Goal: Task Accomplishment & Management: Complete application form

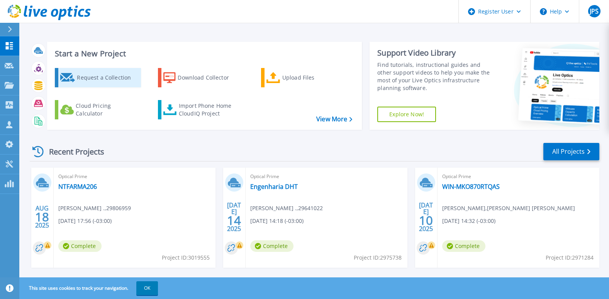
click at [85, 82] on div "Request a Collection" at bounding box center [108, 77] width 62 height 15
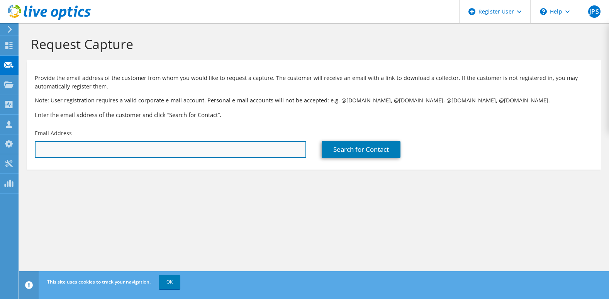
drag, startPoint x: 174, startPoint y: 146, endPoint x: 191, endPoint y: 153, distance: 17.8
click at [174, 146] on input "text" at bounding box center [171, 149] width 272 height 17
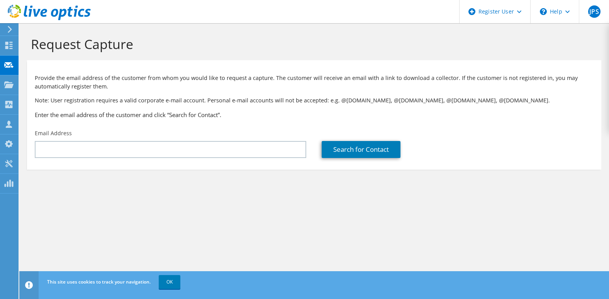
click at [279, 92] on div "Provide the email address of the customer from whom you would like to request a…" at bounding box center [314, 94] width 575 height 61
click at [271, 73] on div "Provide the email address of the customer from whom you would like to request a…" at bounding box center [314, 94] width 575 height 61
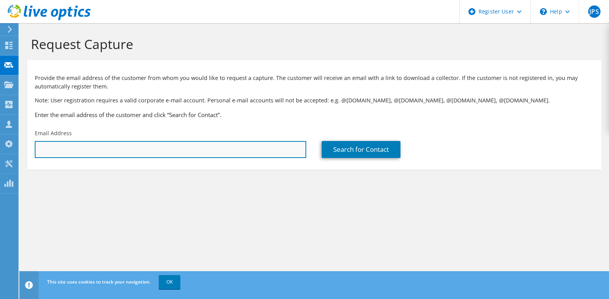
click at [204, 155] on input "text" at bounding box center [171, 149] width 272 height 17
